Goal: Information Seeking & Learning: Find specific page/section

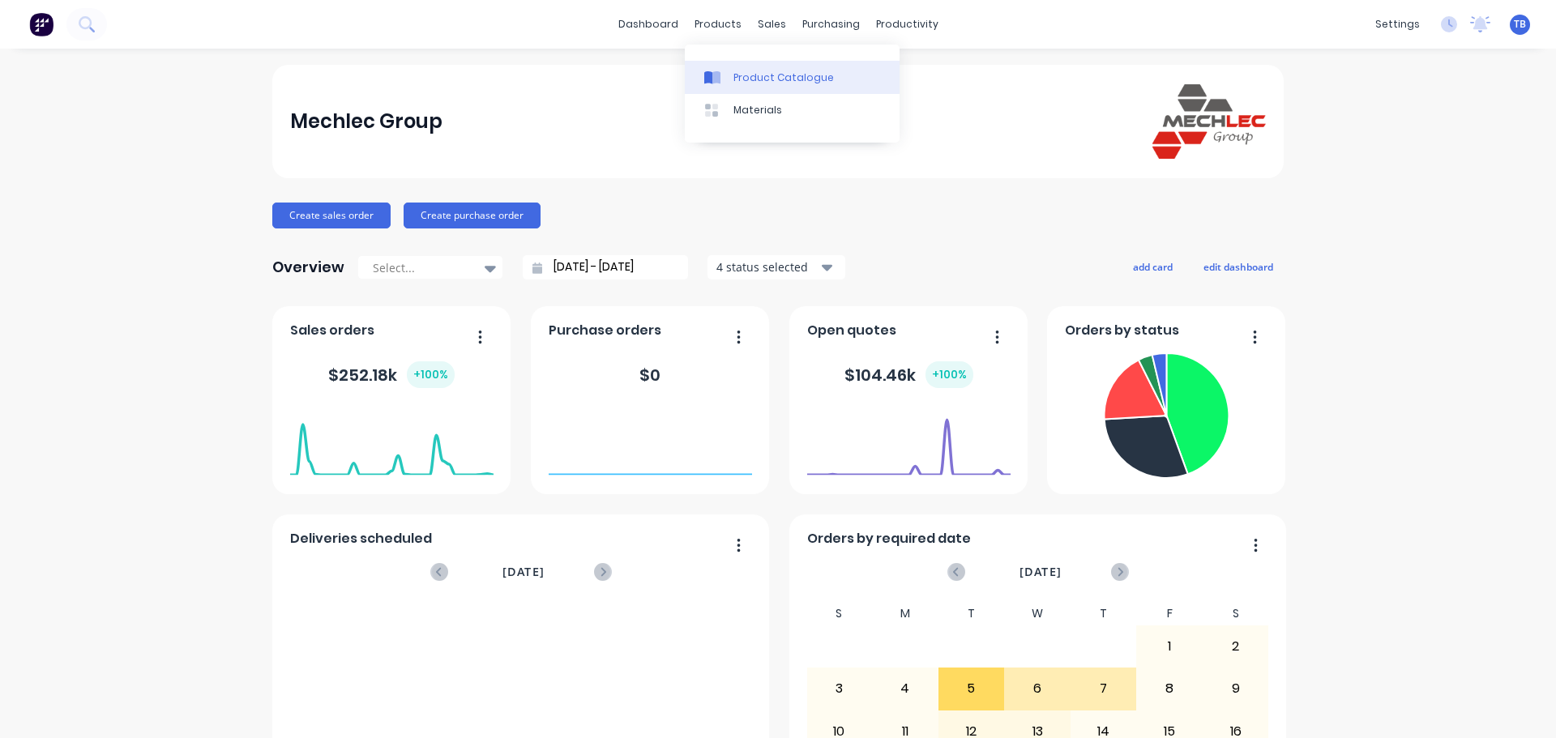
click at [808, 81] on div "Product Catalogue" at bounding box center [783, 77] width 100 height 15
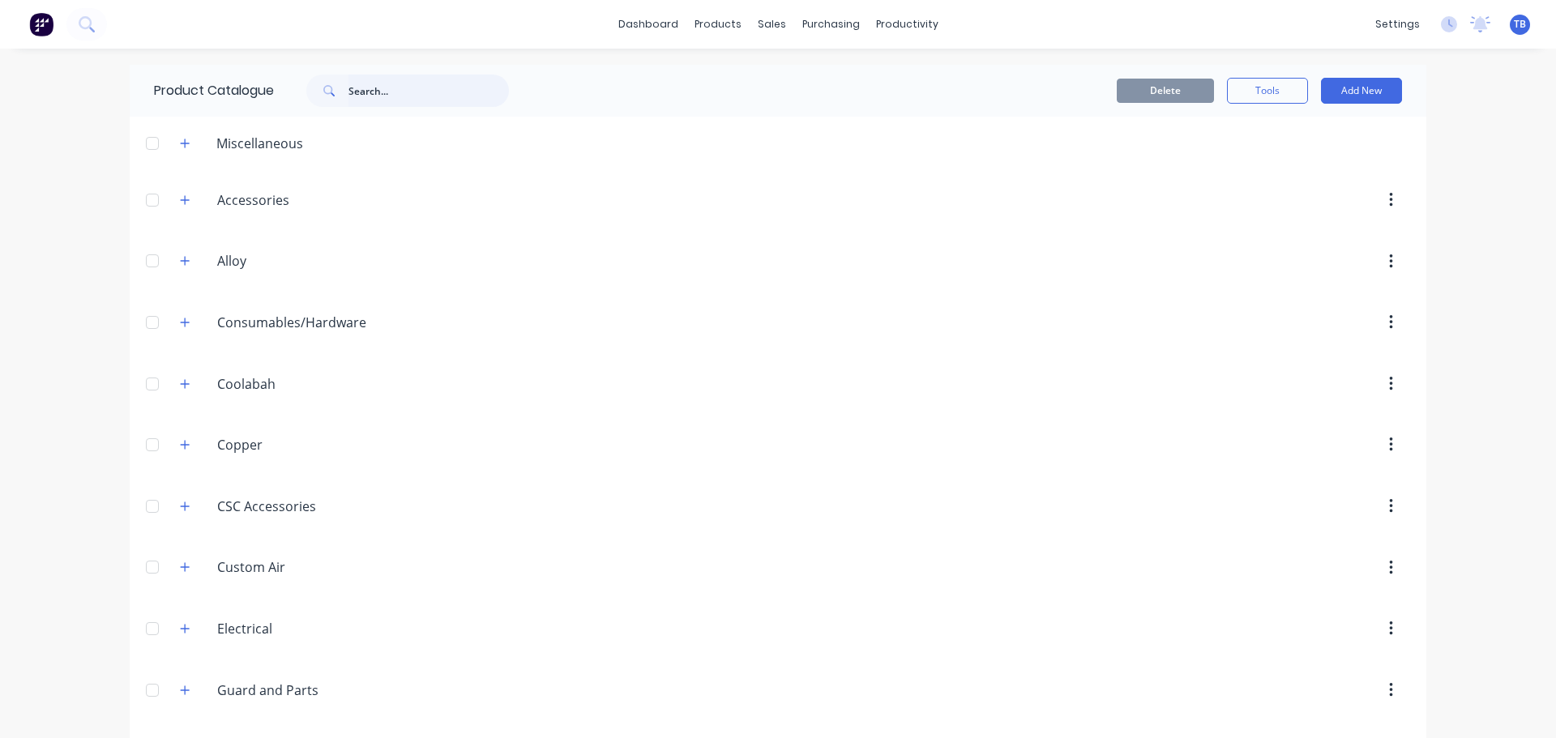
click at [386, 95] on input "text" at bounding box center [428, 91] width 160 height 32
type input "paint"
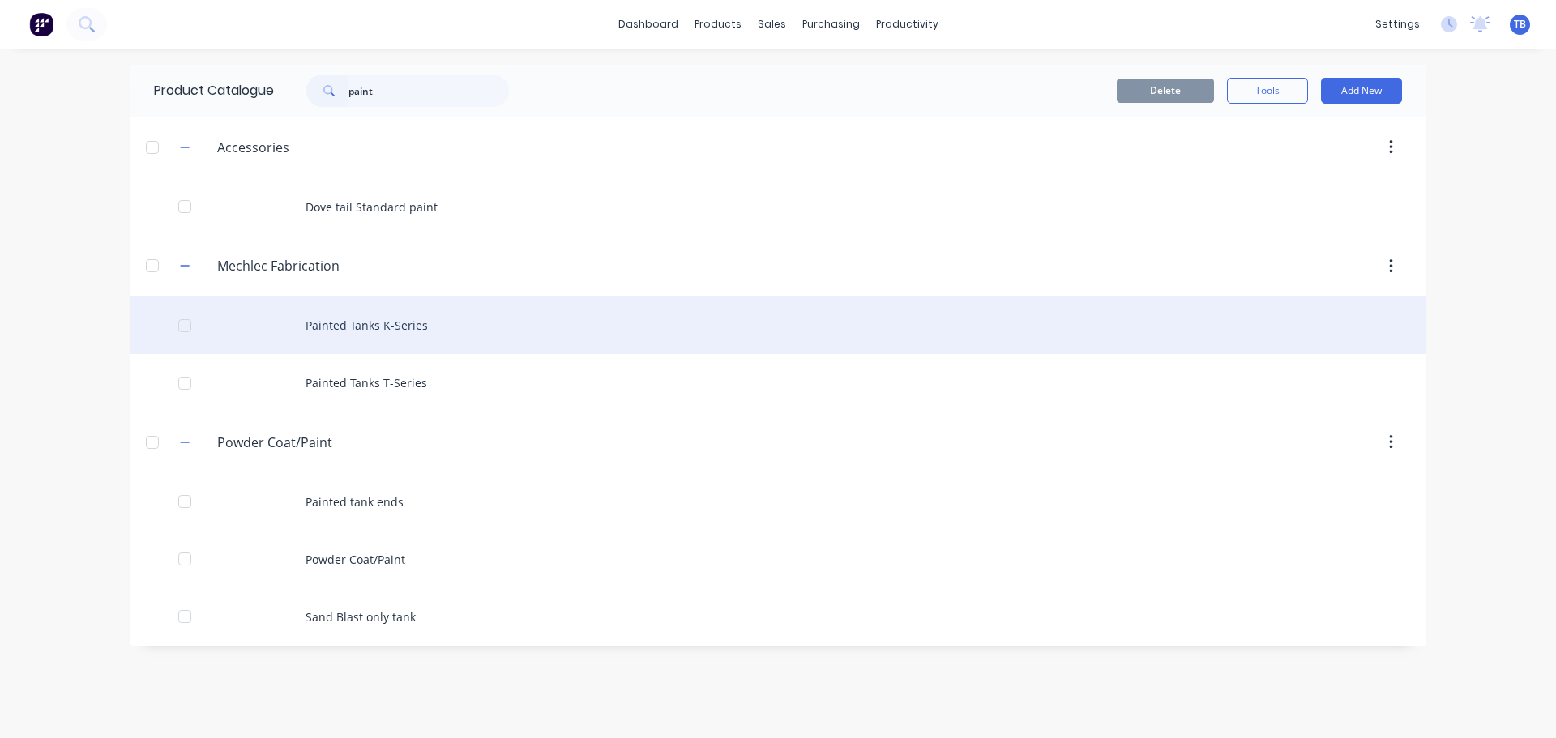
click at [442, 325] on div "Painted Tanks K-Series" at bounding box center [778, 326] width 1296 height 58
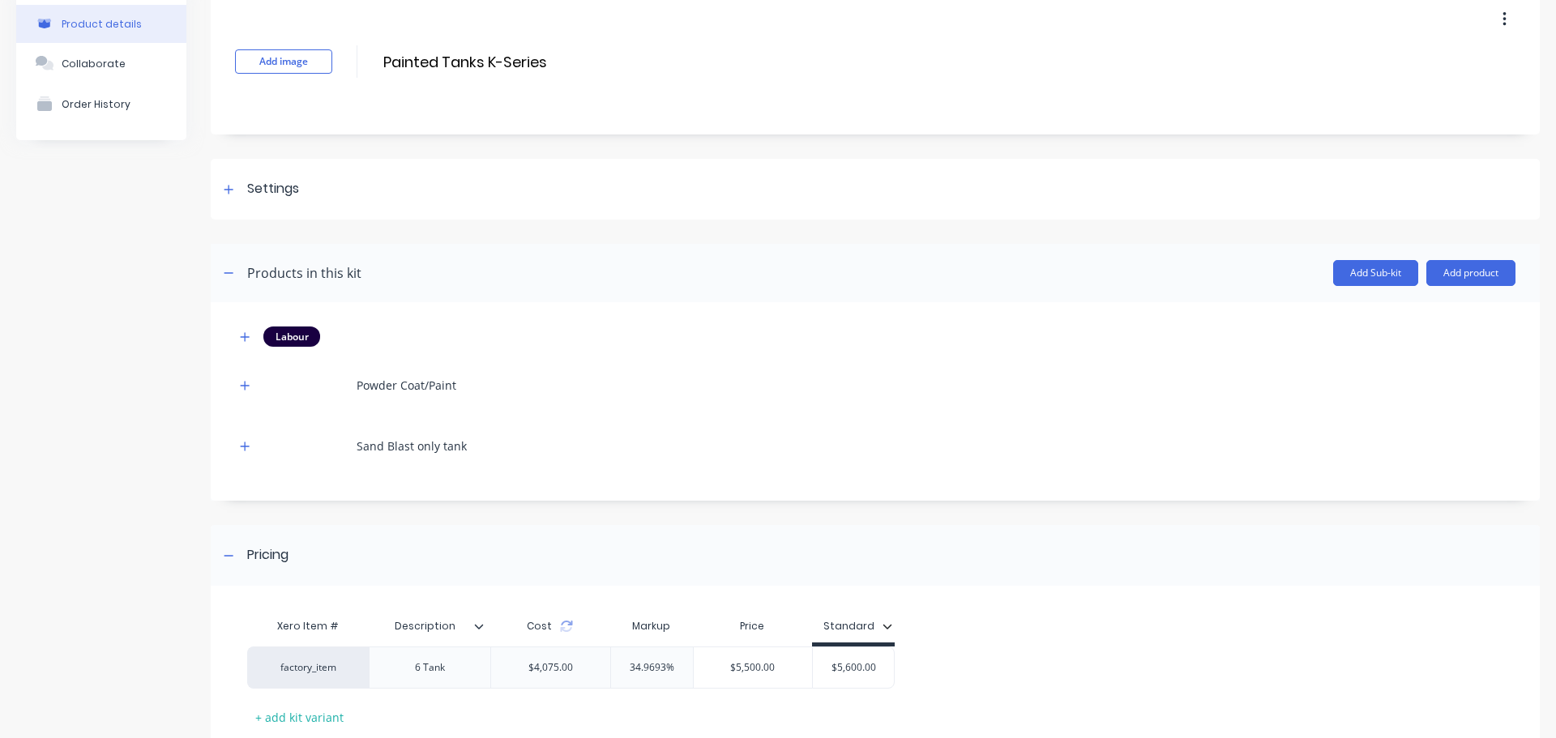
scroll to position [183, 0]
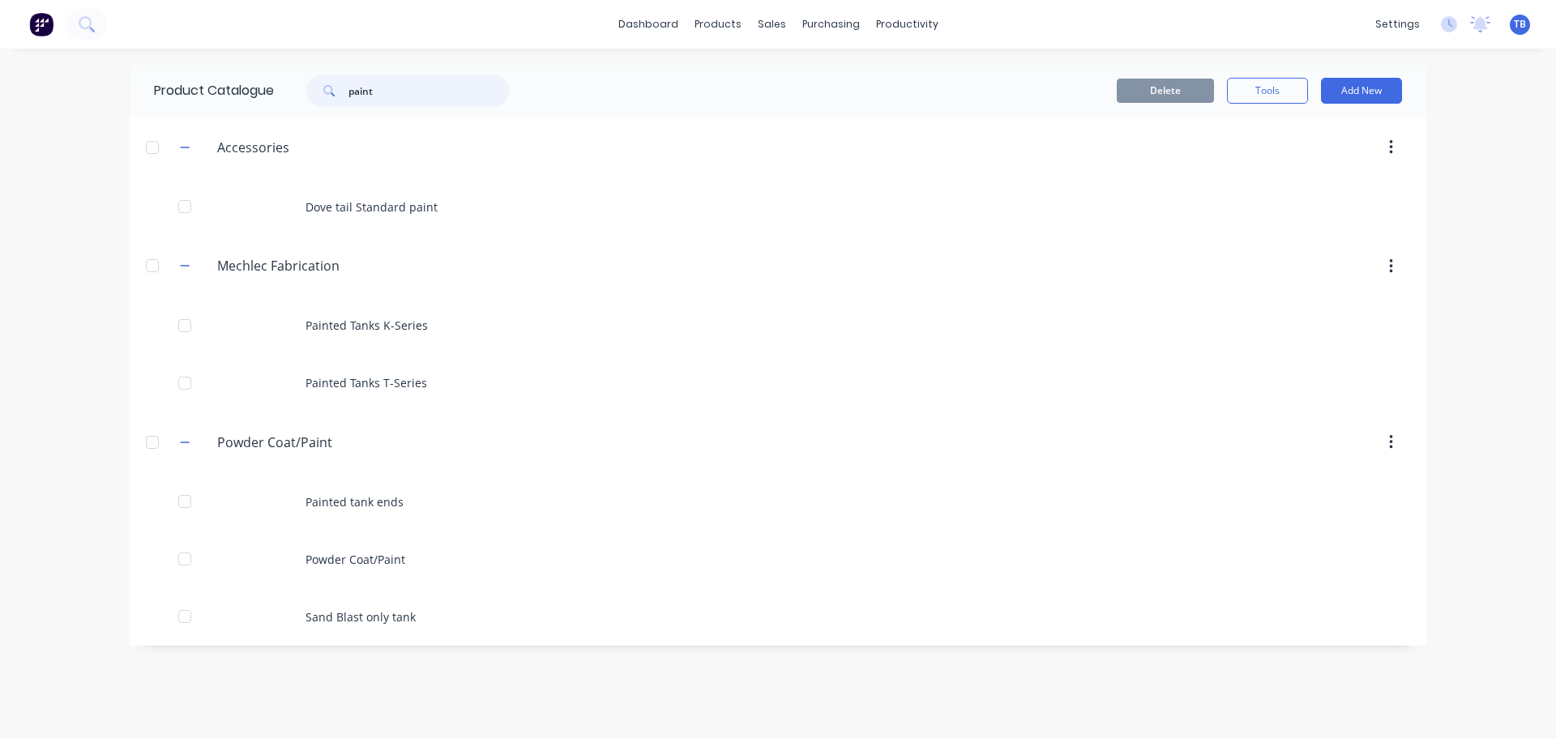
drag, startPoint x: 210, startPoint y: 105, endPoint x: 3, endPoint y: 105, distance: 206.6
click at [40, 104] on div "dashboard products sales purchasing productivity dashboard products Product Cat…" at bounding box center [778, 369] width 1556 height 738
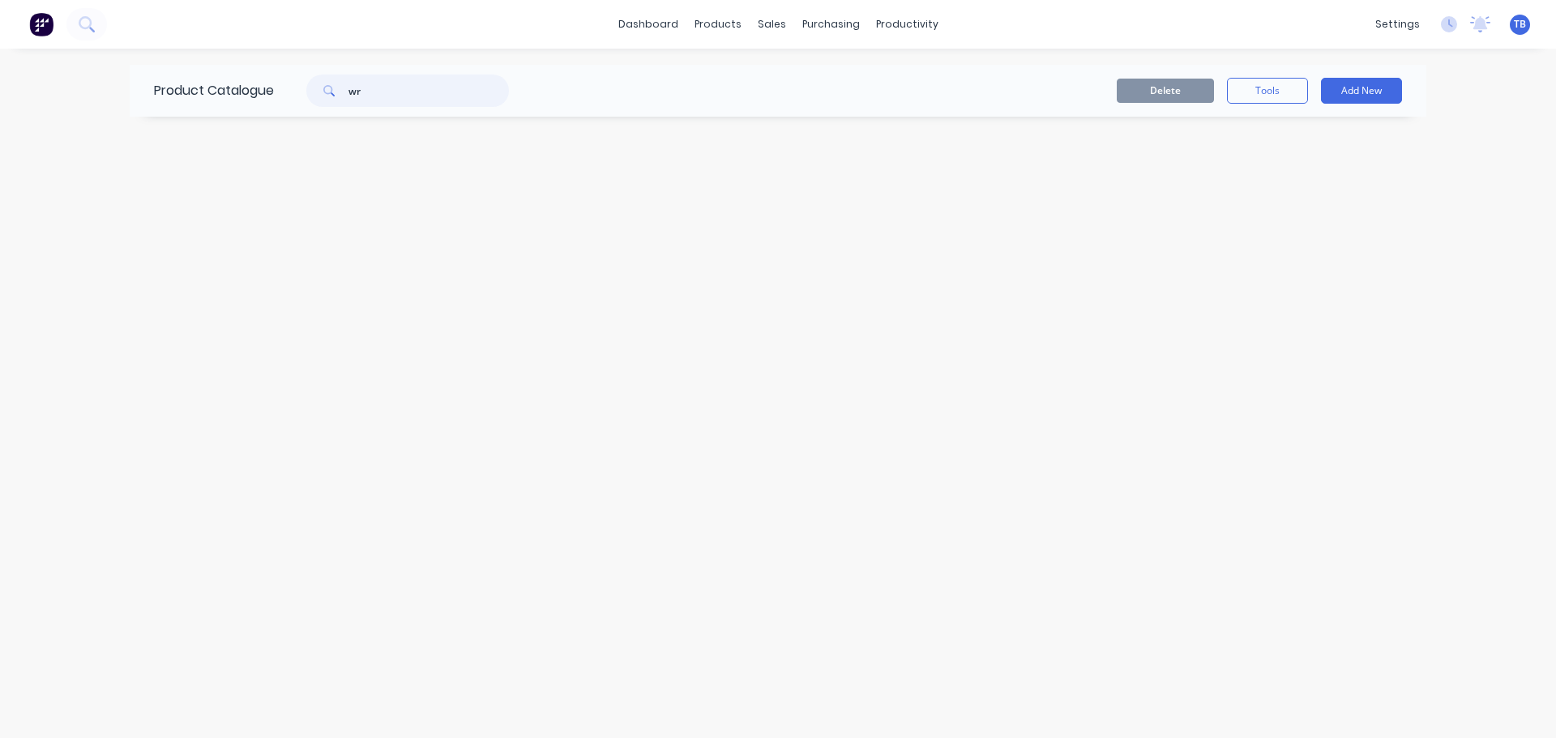
type input "w"
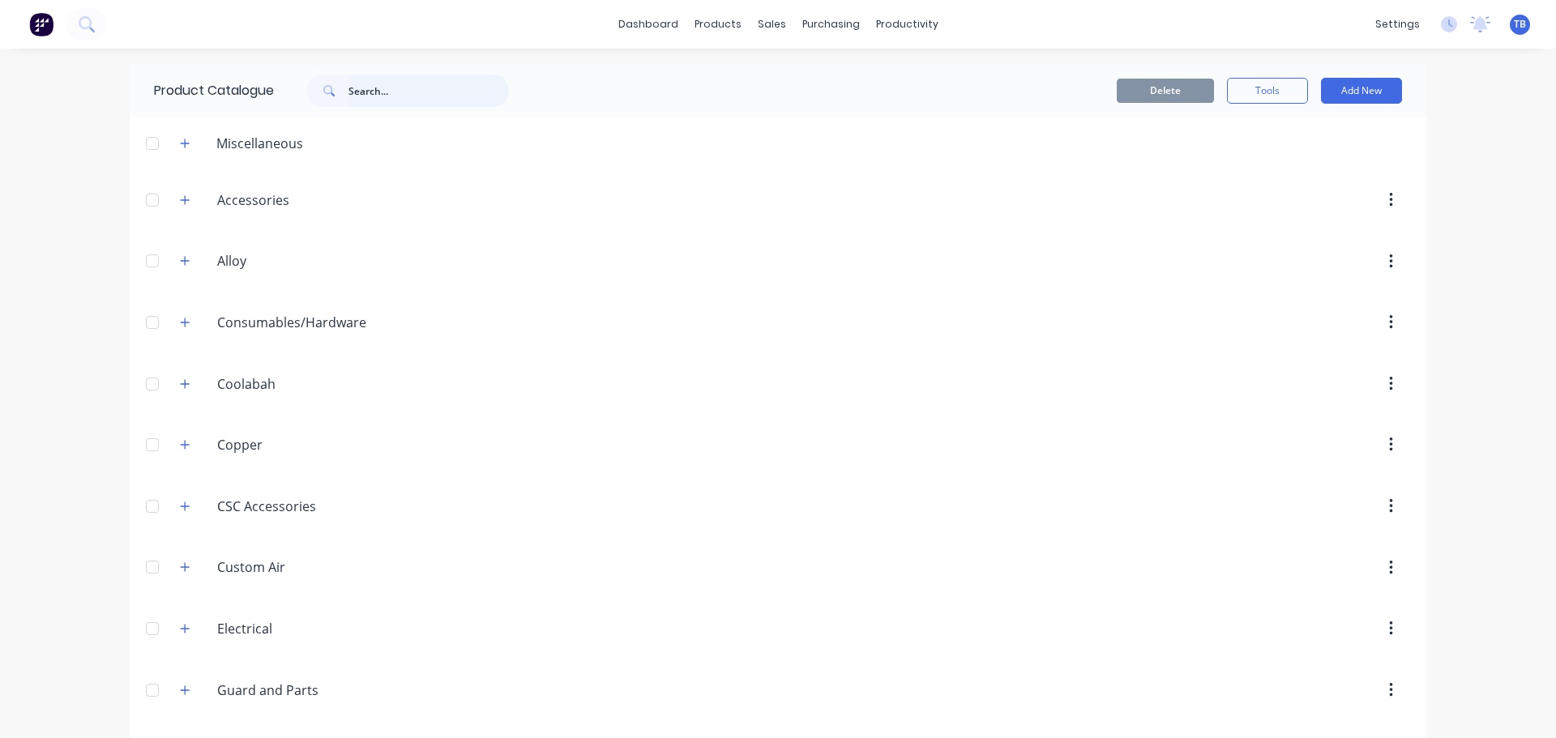
click at [364, 85] on input "text" at bounding box center [428, 91] width 160 height 32
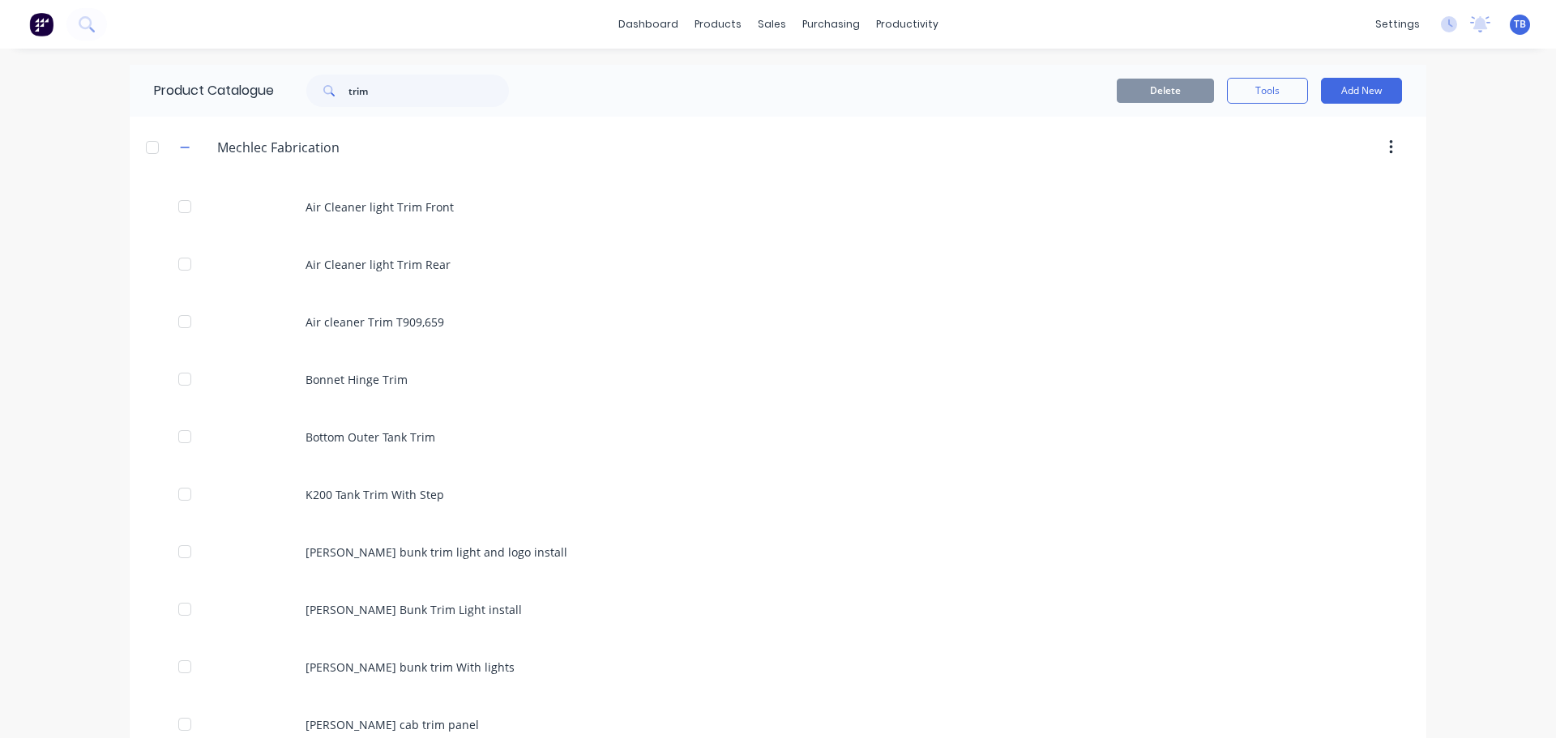
drag, startPoint x: 344, startPoint y: 89, endPoint x: 354, endPoint y: 86, distance: 11.0
click at [344, 88] on span at bounding box center [327, 91] width 42 height 32
click at [348, 86] on input "trim" at bounding box center [428, 91] width 160 height 32
type input "tank trim"
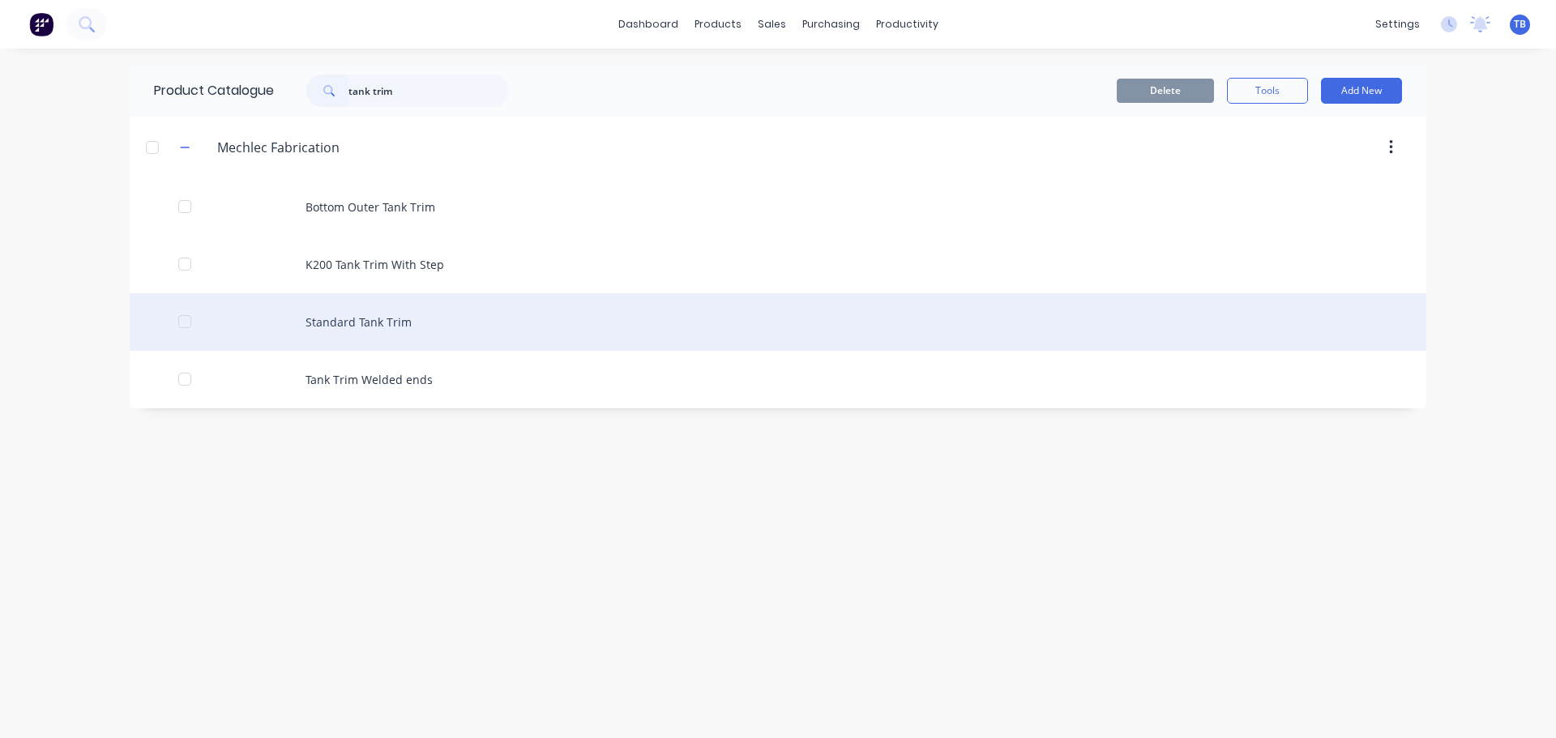
click at [437, 321] on div "Standard Tank Trim" at bounding box center [778, 322] width 1296 height 58
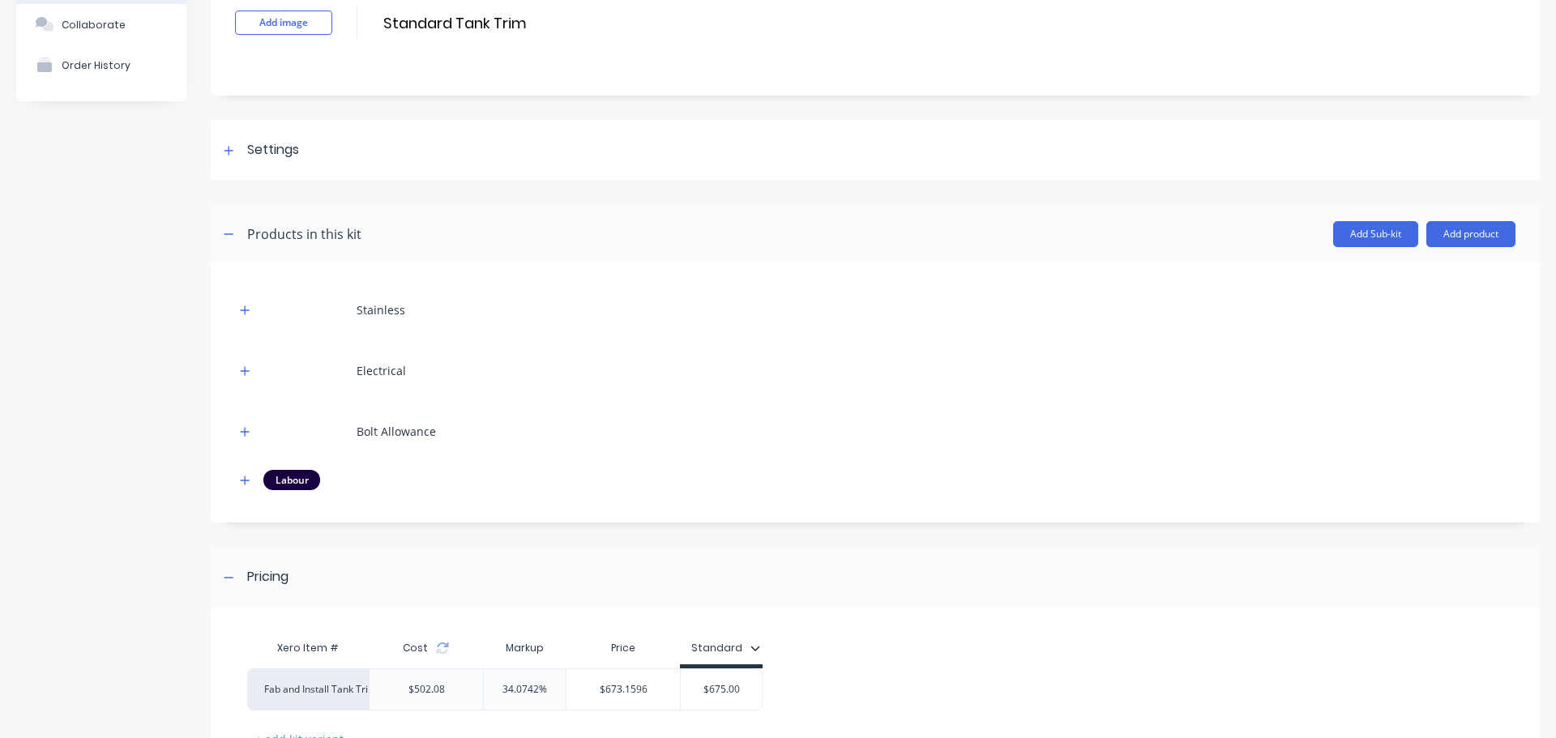
scroll to position [244, 0]
